Goal: Task Accomplishment & Management: Manage account settings

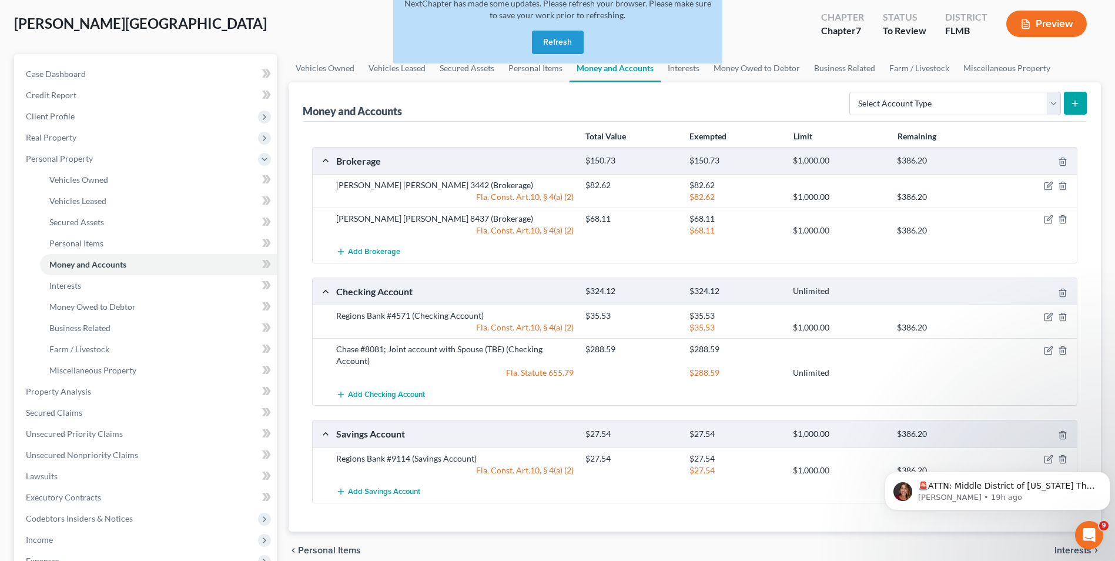
click at [562, 38] on button "Refresh" at bounding box center [558, 43] width 52 height 24
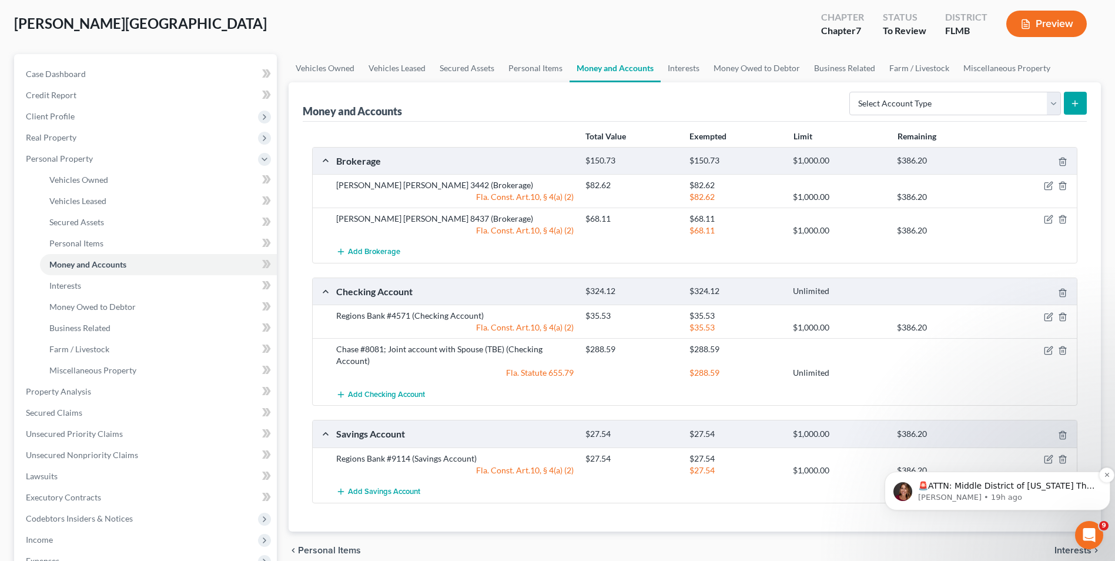
click at [983, 486] on p "🚨ATTN: Middle District of [US_STATE] The court has added a new Credit Counselin…" at bounding box center [1007, 486] width 178 height 12
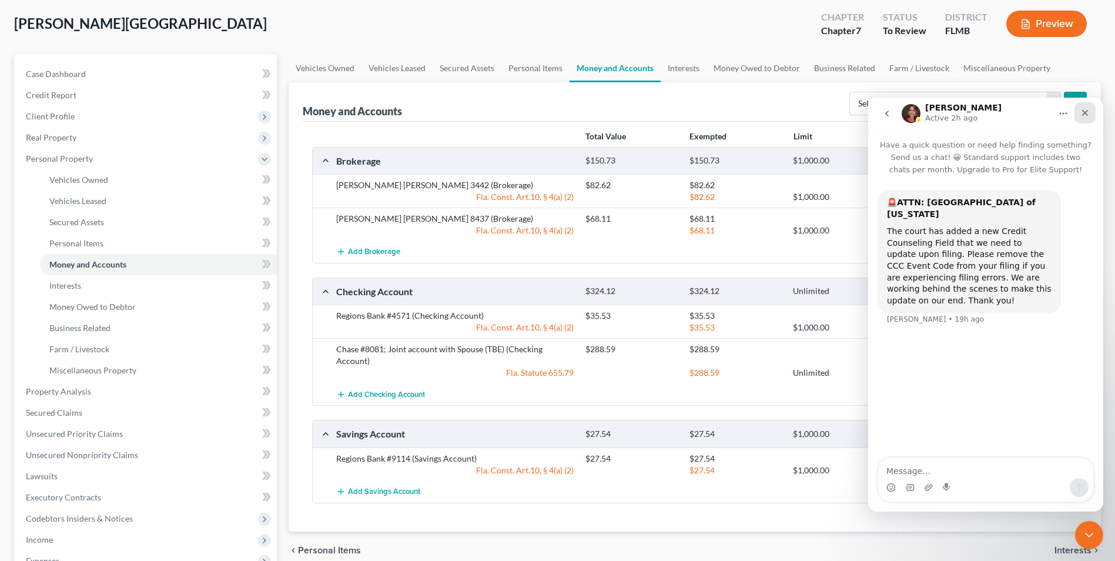
click at [1080, 114] on div "Close" at bounding box center [1085, 112] width 21 height 21
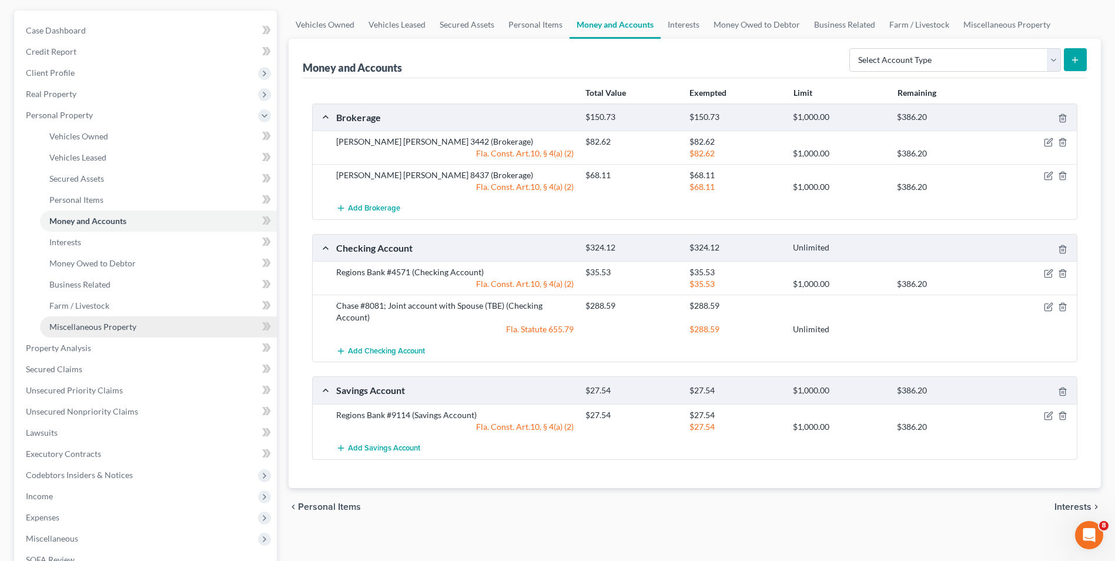
scroll to position [118, 0]
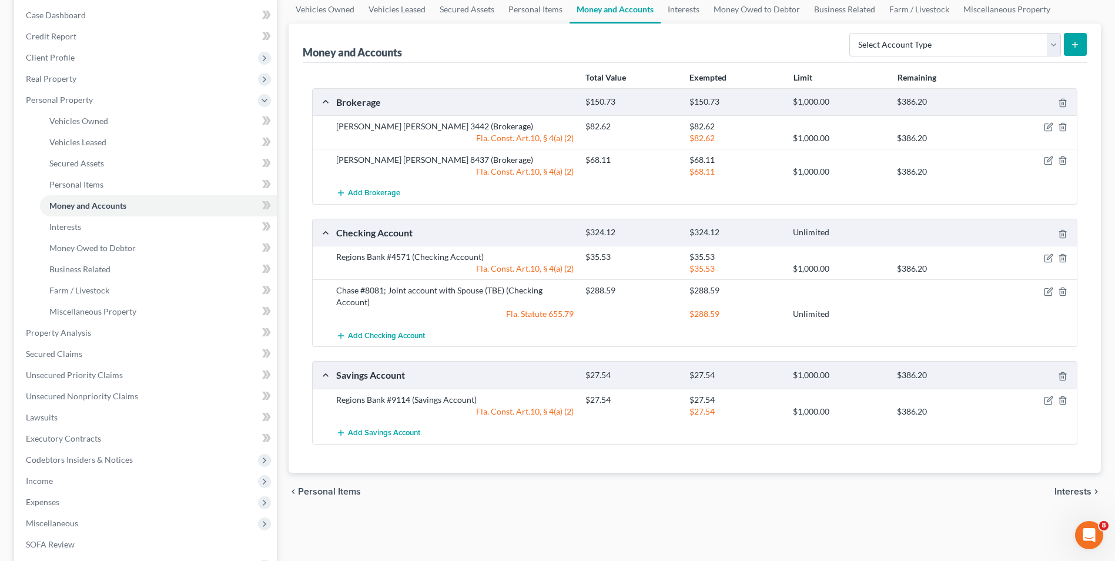
drag, startPoint x: 117, startPoint y: 479, endPoint x: 132, endPoint y: 471, distance: 16.8
click at [117, 479] on span "Income" at bounding box center [146, 480] width 260 height 21
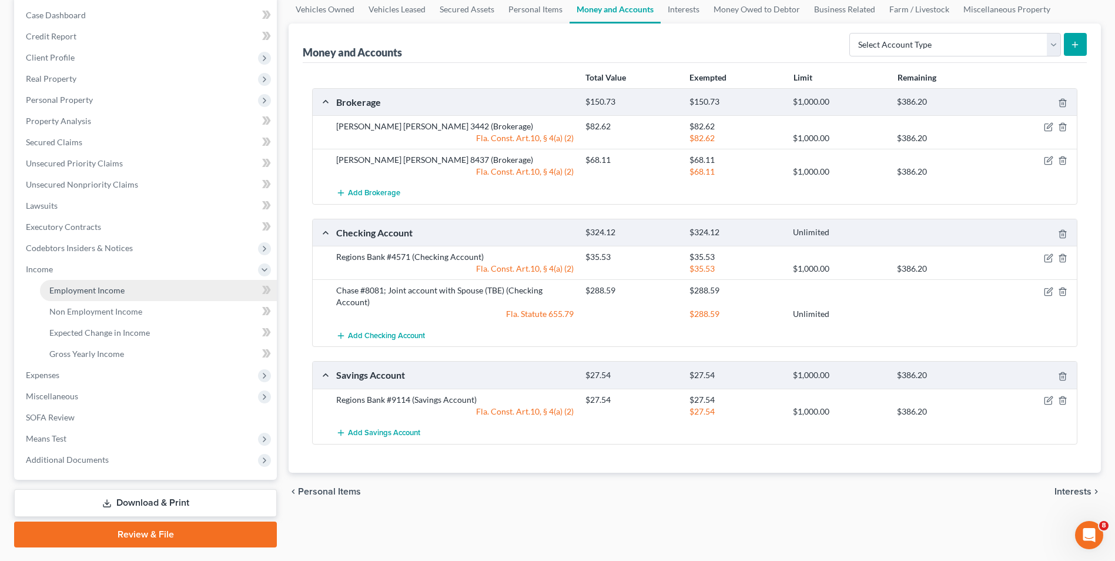
click at [110, 296] on link "Employment Income" at bounding box center [158, 290] width 237 height 21
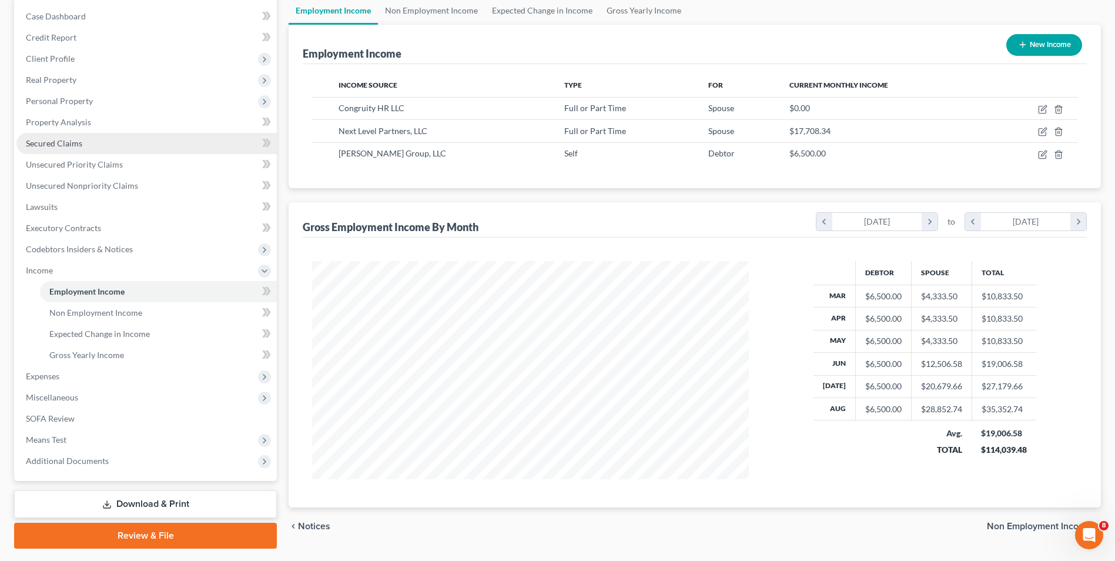
scroll to position [118, 0]
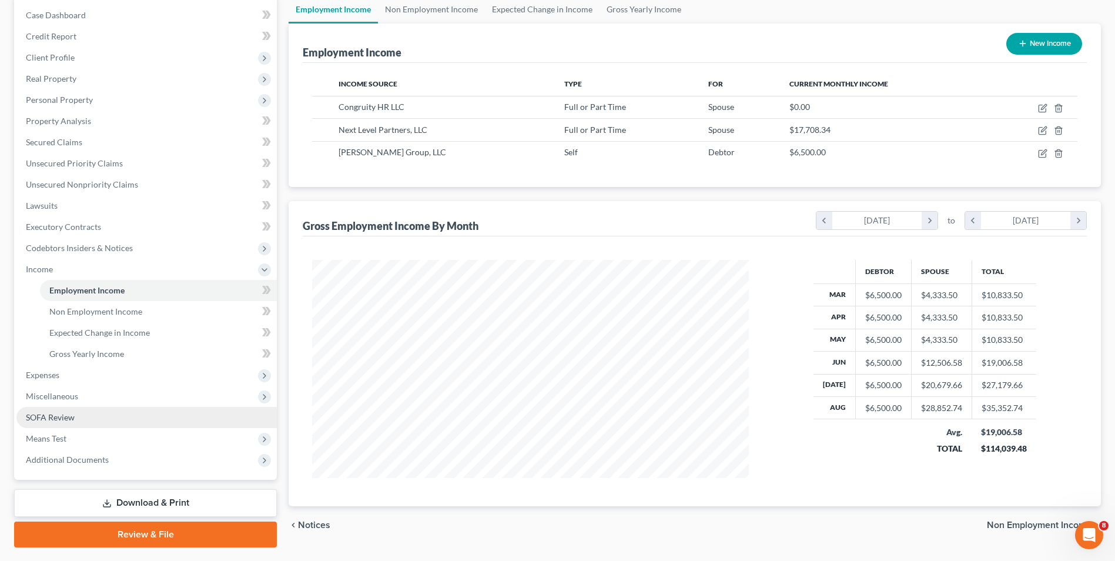
click at [99, 415] on link "SOFA Review" at bounding box center [146, 417] width 260 height 21
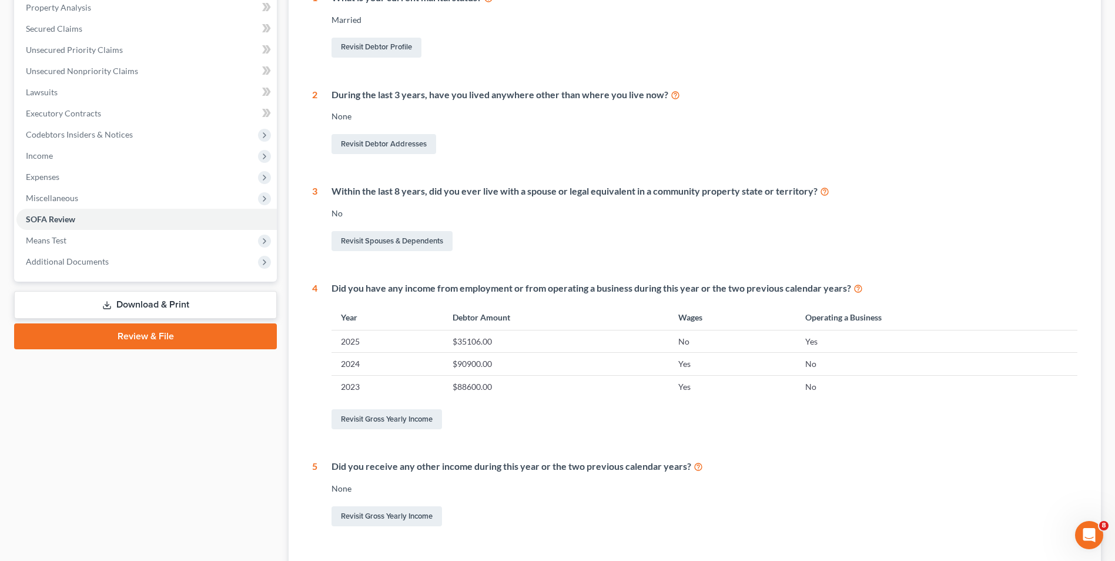
scroll to position [235, 0]
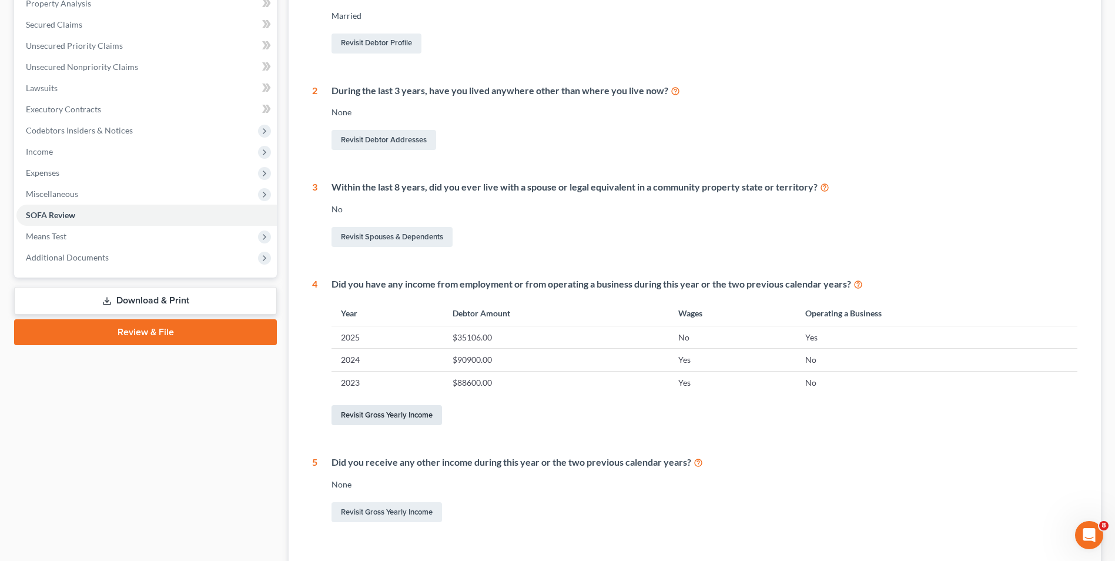
click at [384, 419] on link "Revisit Gross Yearly Income" at bounding box center [387, 415] width 111 height 20
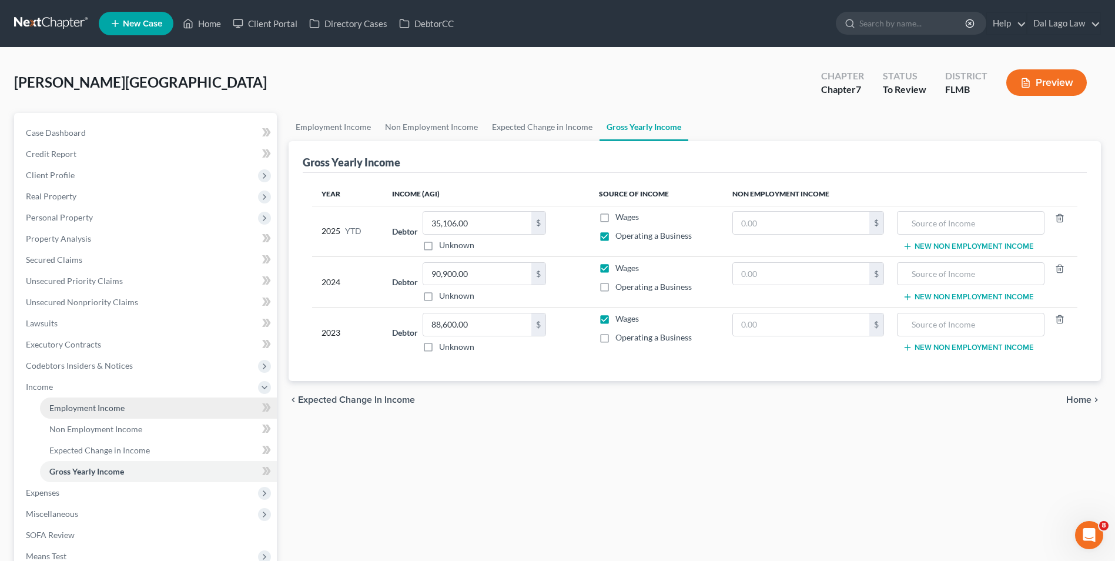
click at [150, 403] on link "Employment Income" at bounding box center [158, 407] width 237 height 21
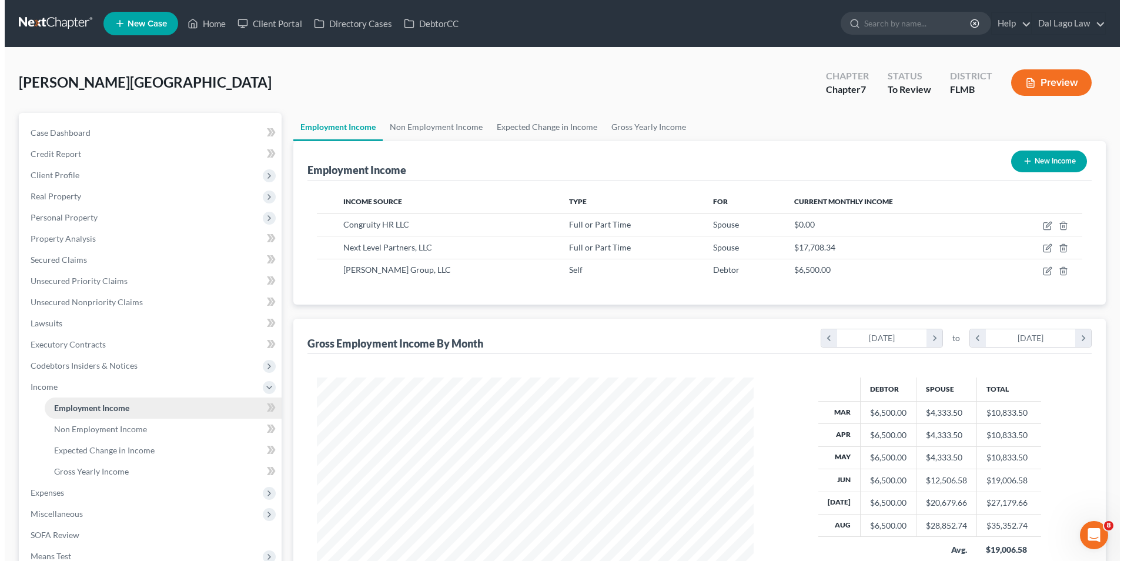
scroll to position [218, 460]
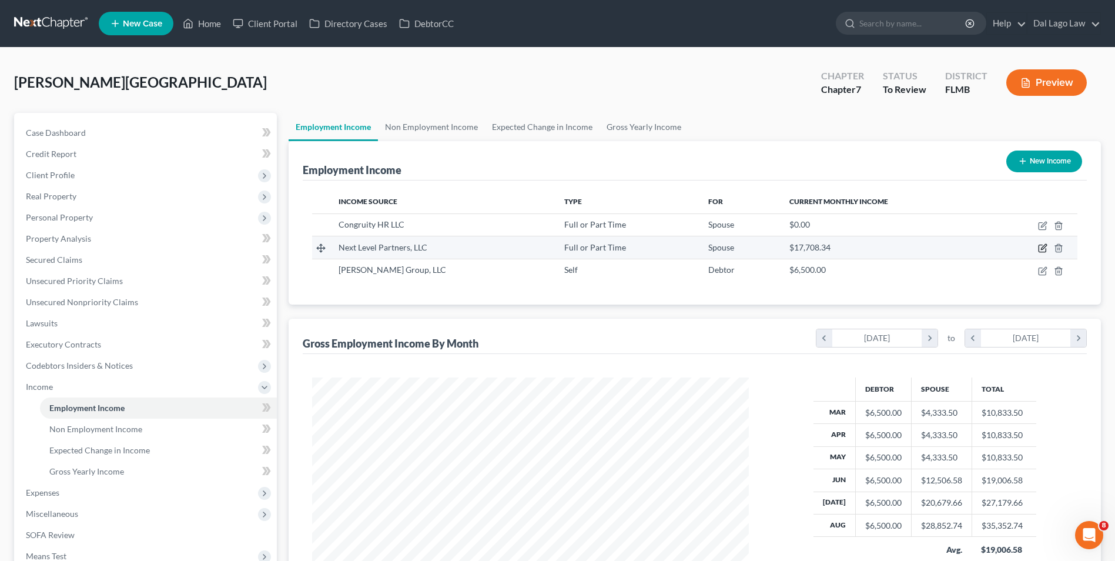
click at [1045, 248] on icon "button" at bounding box center [1042, 247] width 9 height 9
select select "0"
select select "9"
select select "2"
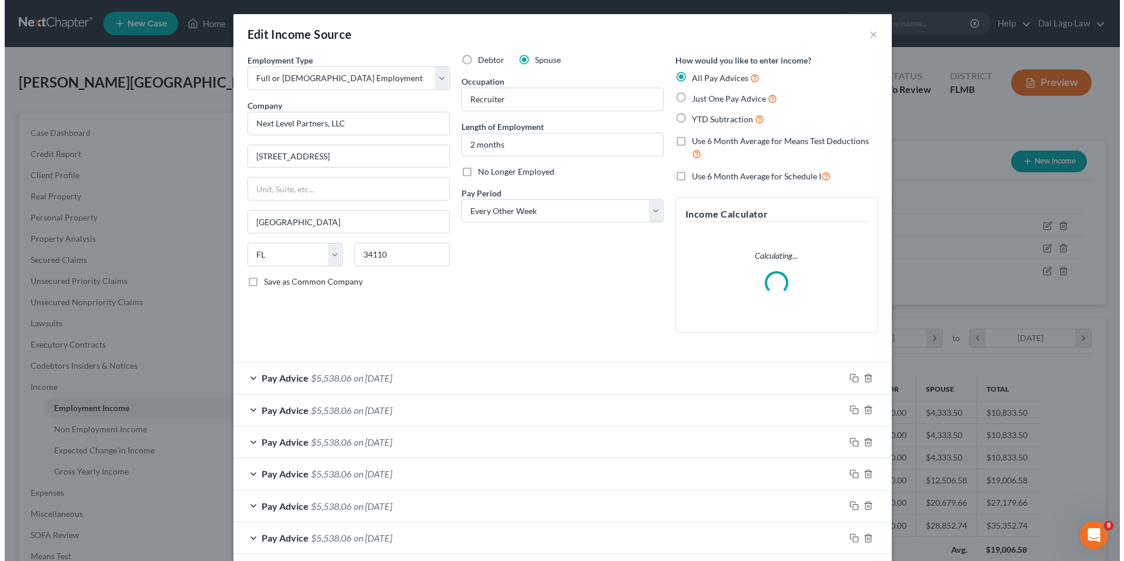
scroll to position [220, 465]
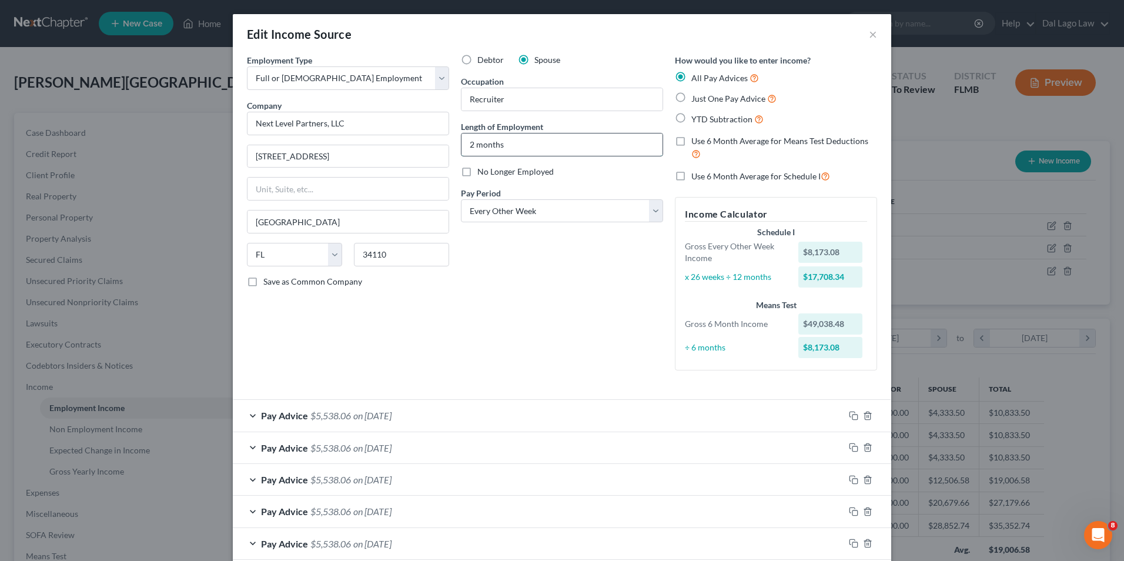
click at [466, 139] on input "2 months" at bounding box center [562, 144] width 201 height 22
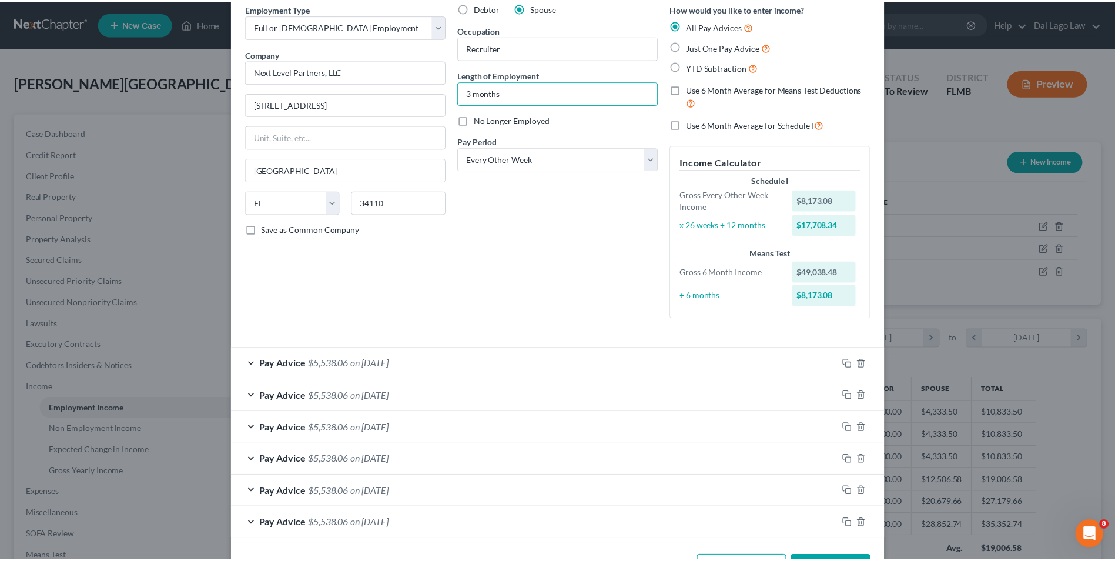
scroll to position [95, 0]
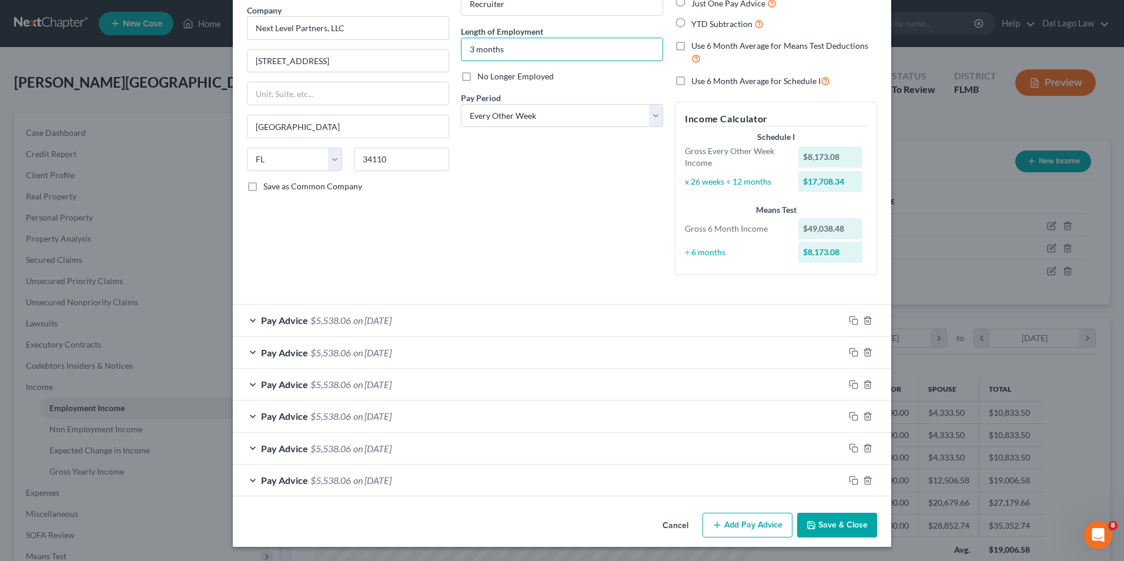
type input "3 months"
click at [850, 519] on button "Save & Close" at bounding box center [837, 525] width 80 height 25
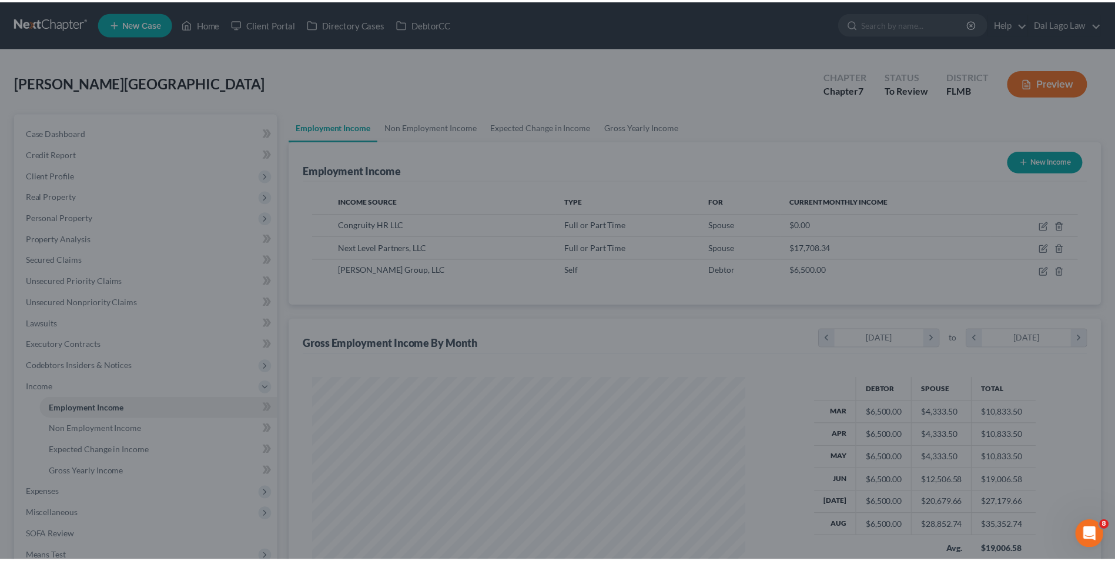
scroll to position [587776, 587533]
